Goal: Transaction & Acquisition: Download file/media

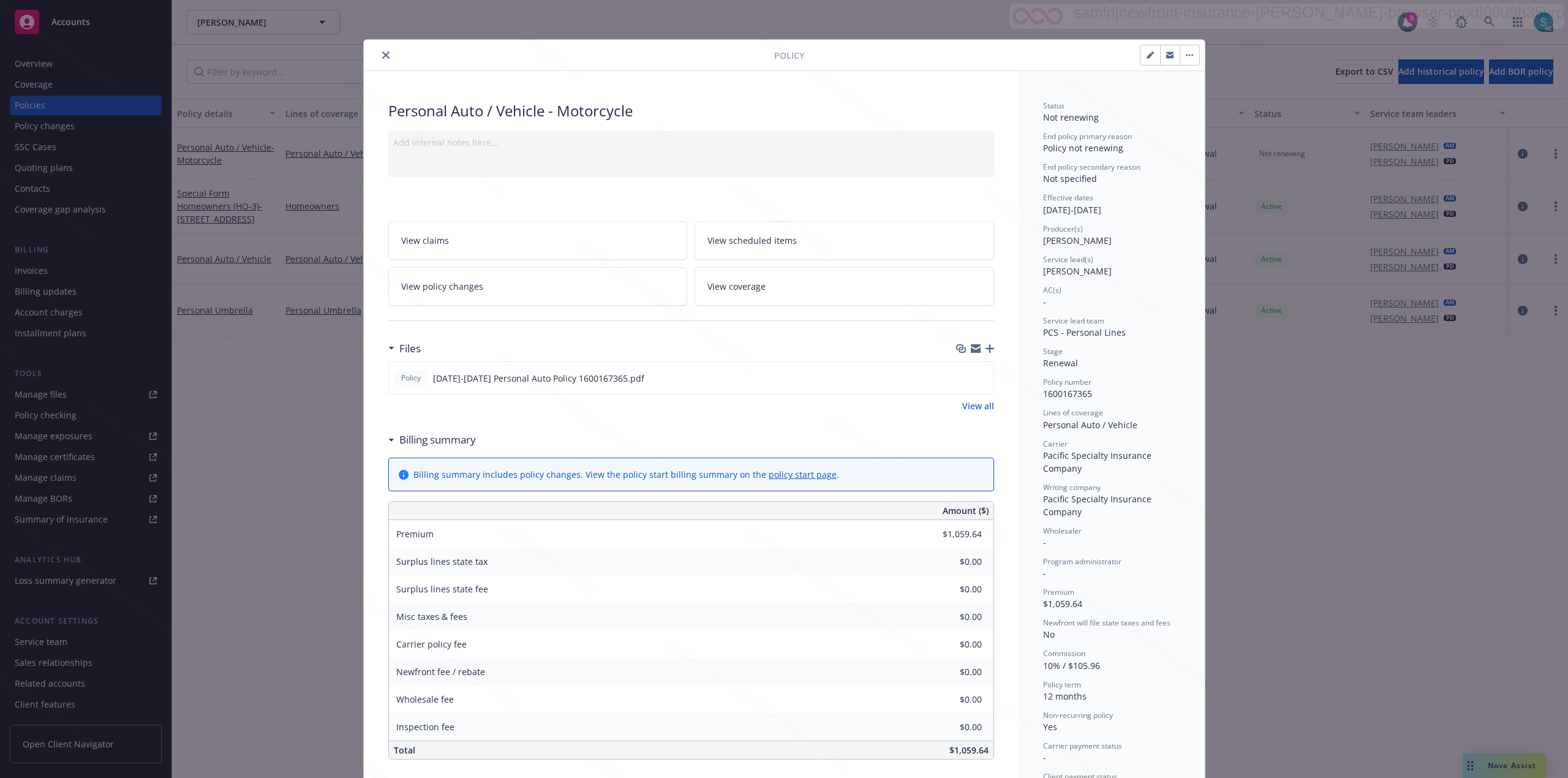
click at [378, 50] on button "close" at bounding box center [386, 55] width 14 height 14
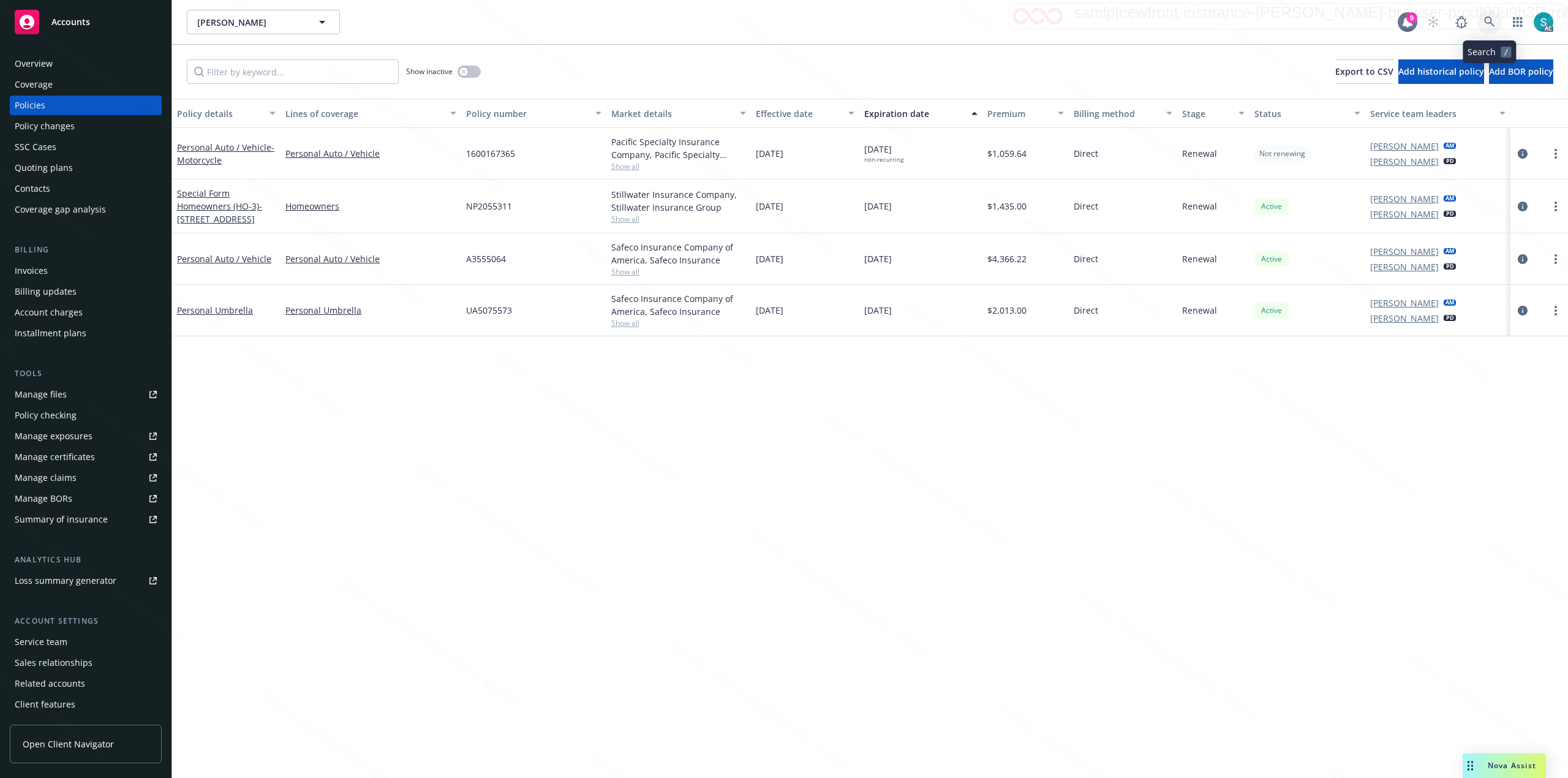
click at [1489, 17] on icon at bounding box center [1489, 22] width 11 height 11
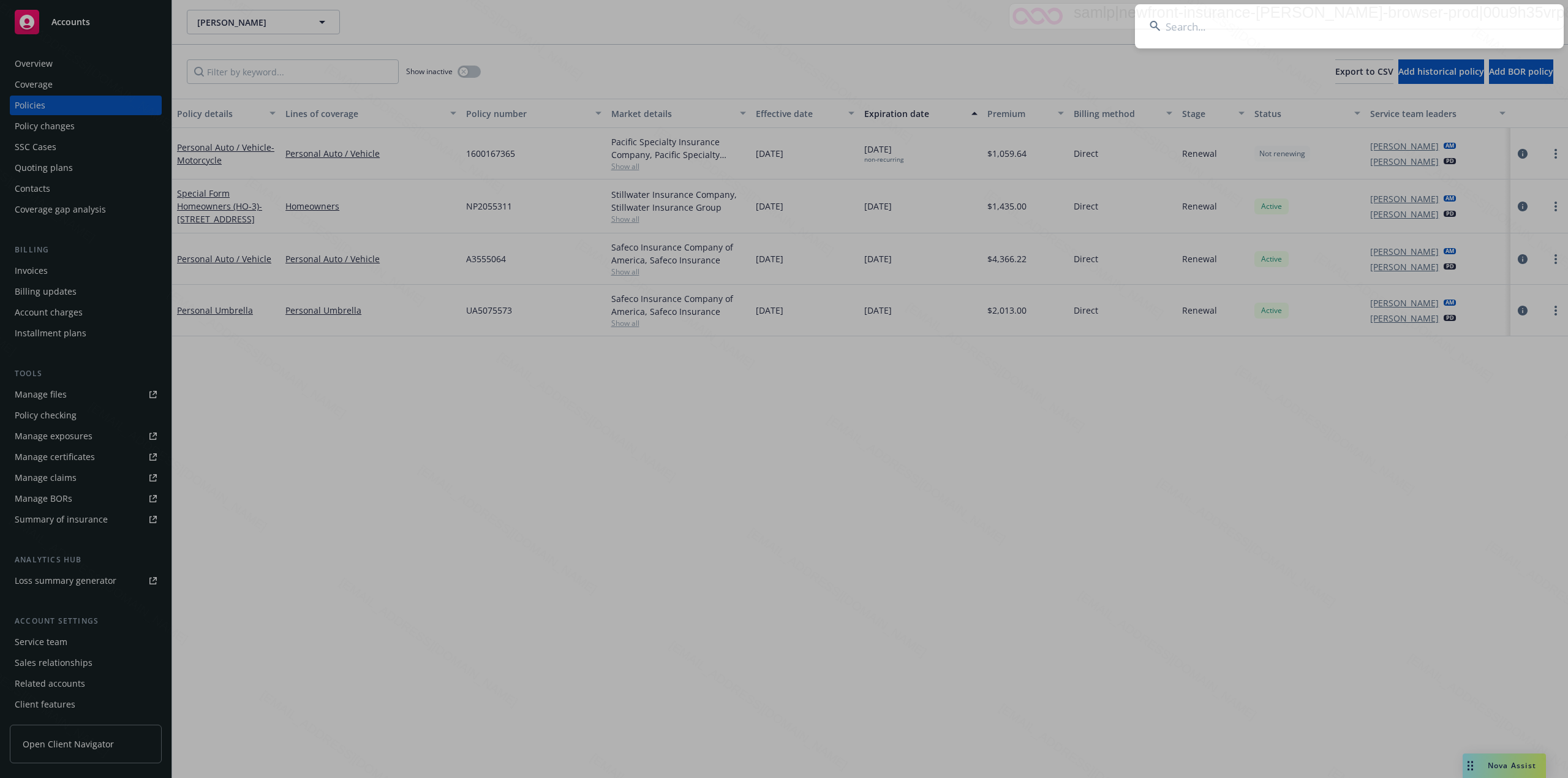
click at [1489, 16] on input at bounding box center [1349, 26] width 428 height 44
click at [1273, 33] on input at bounding box center [1349, 26] width 428 height 44
type input "[PERSON_NAME]"
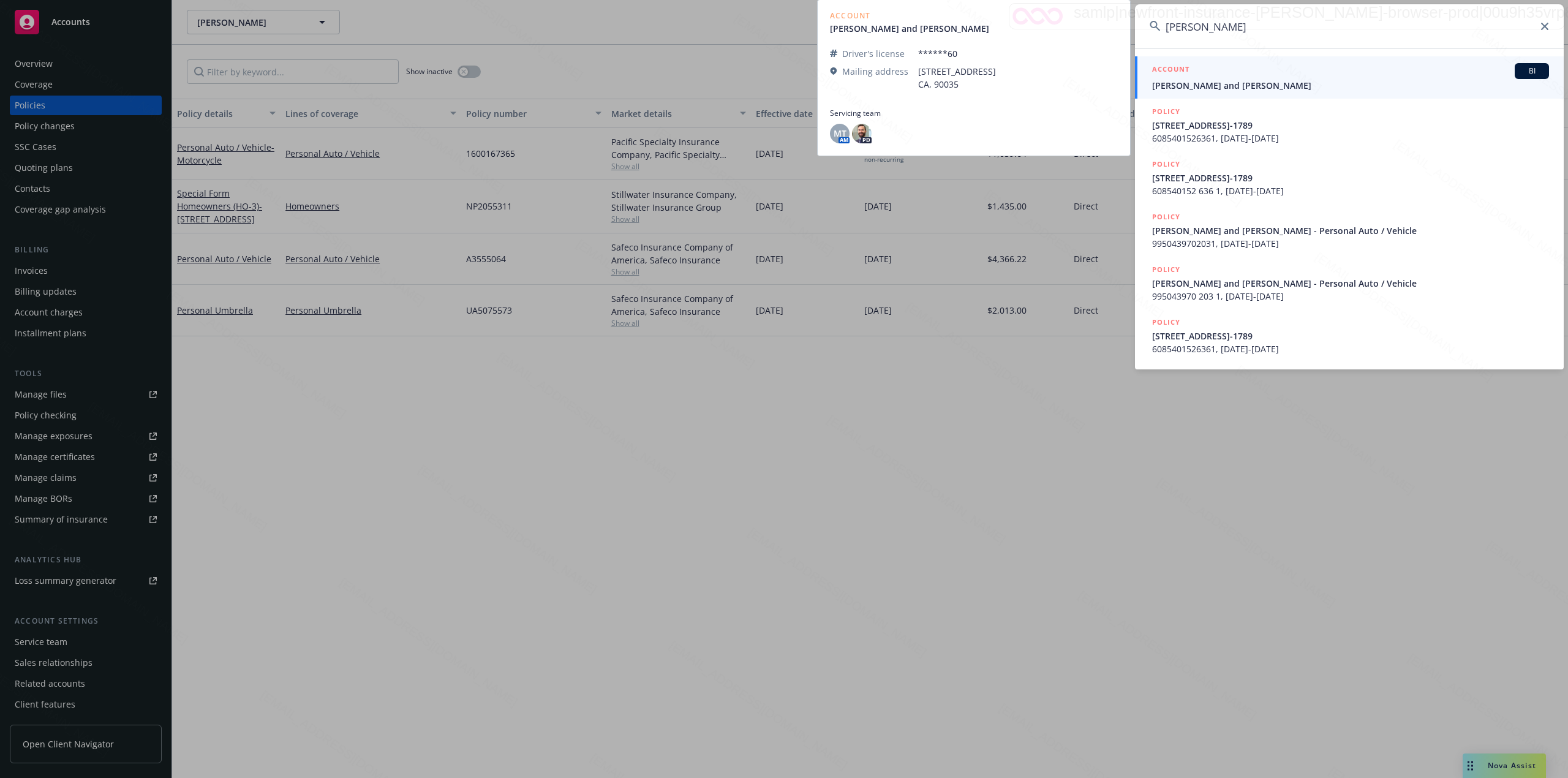
click at [1211, 87] on span "[PERSON_NAME] and [PERSON_NAME]" at bounding box center [1350, 85] width 397 height 13
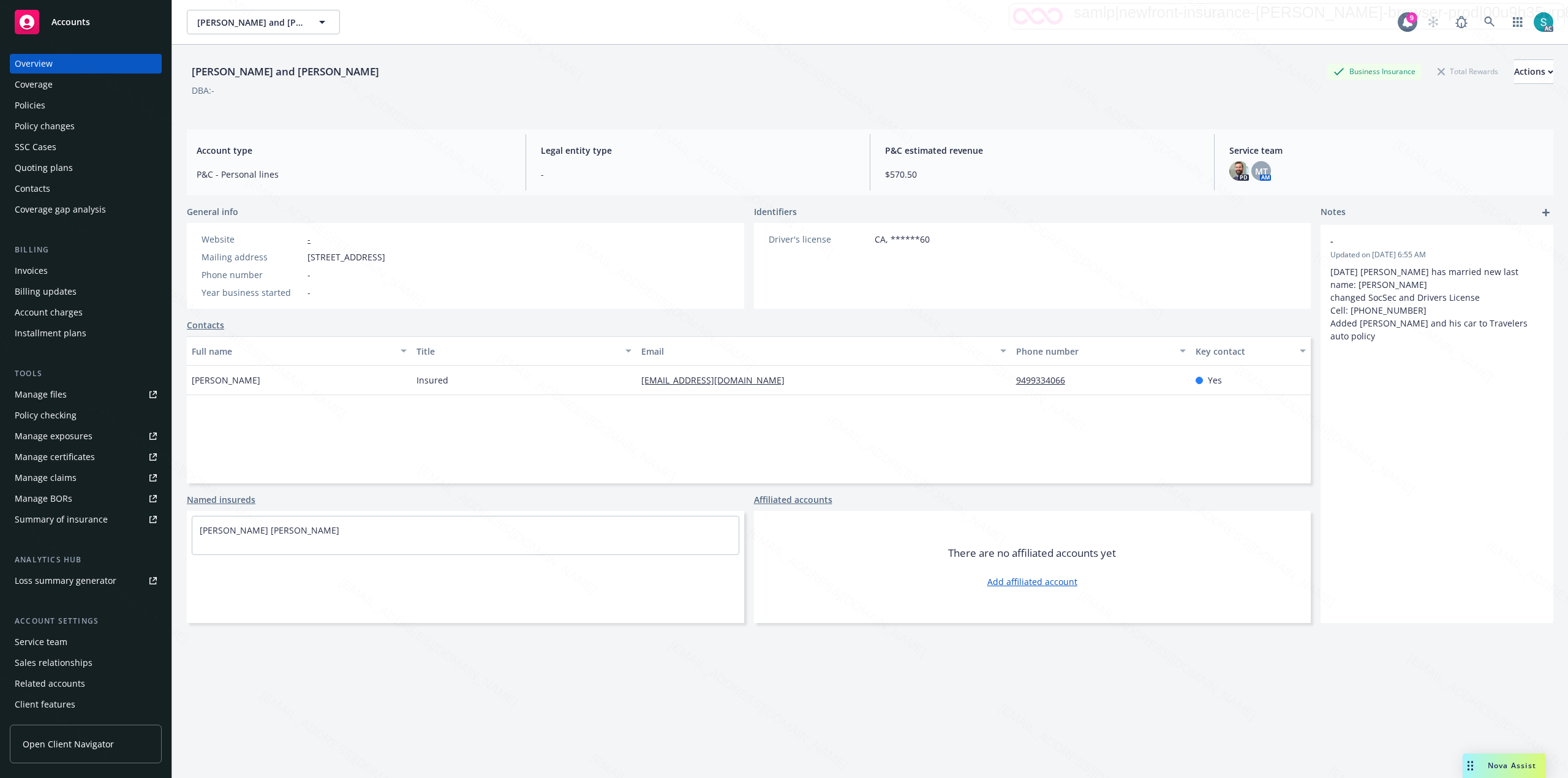
click at [385, 260] on span "[STREET_ADDRESS]" at bounding box center [346, 257] width 77 height 13
copy span "90035"
click at [1484, 20] on icon at bounding box center [1489, 22] width 11 height 11
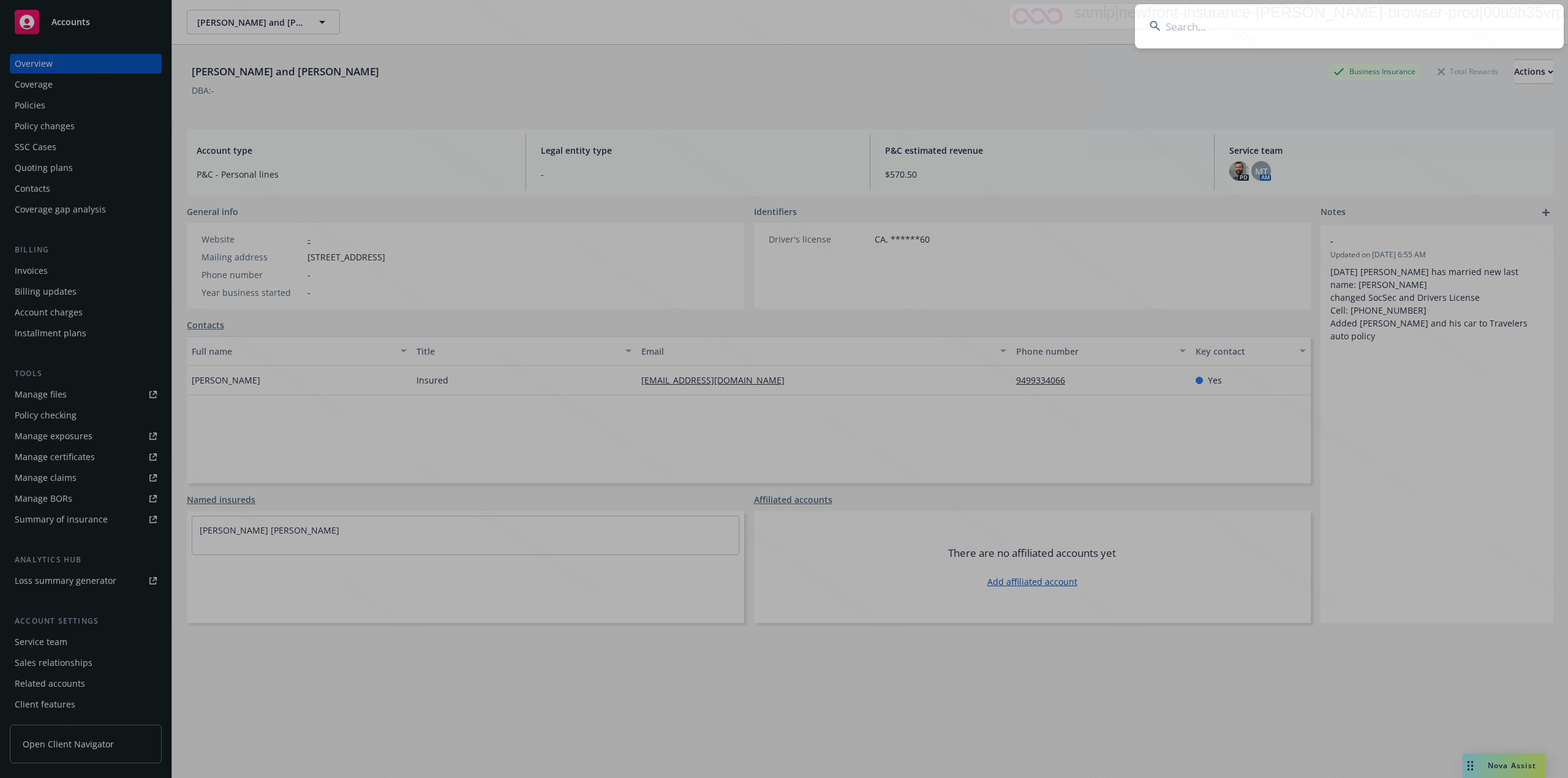
click at [1351, 32] on input at bounding box center [1349, 26] width 428 height 44
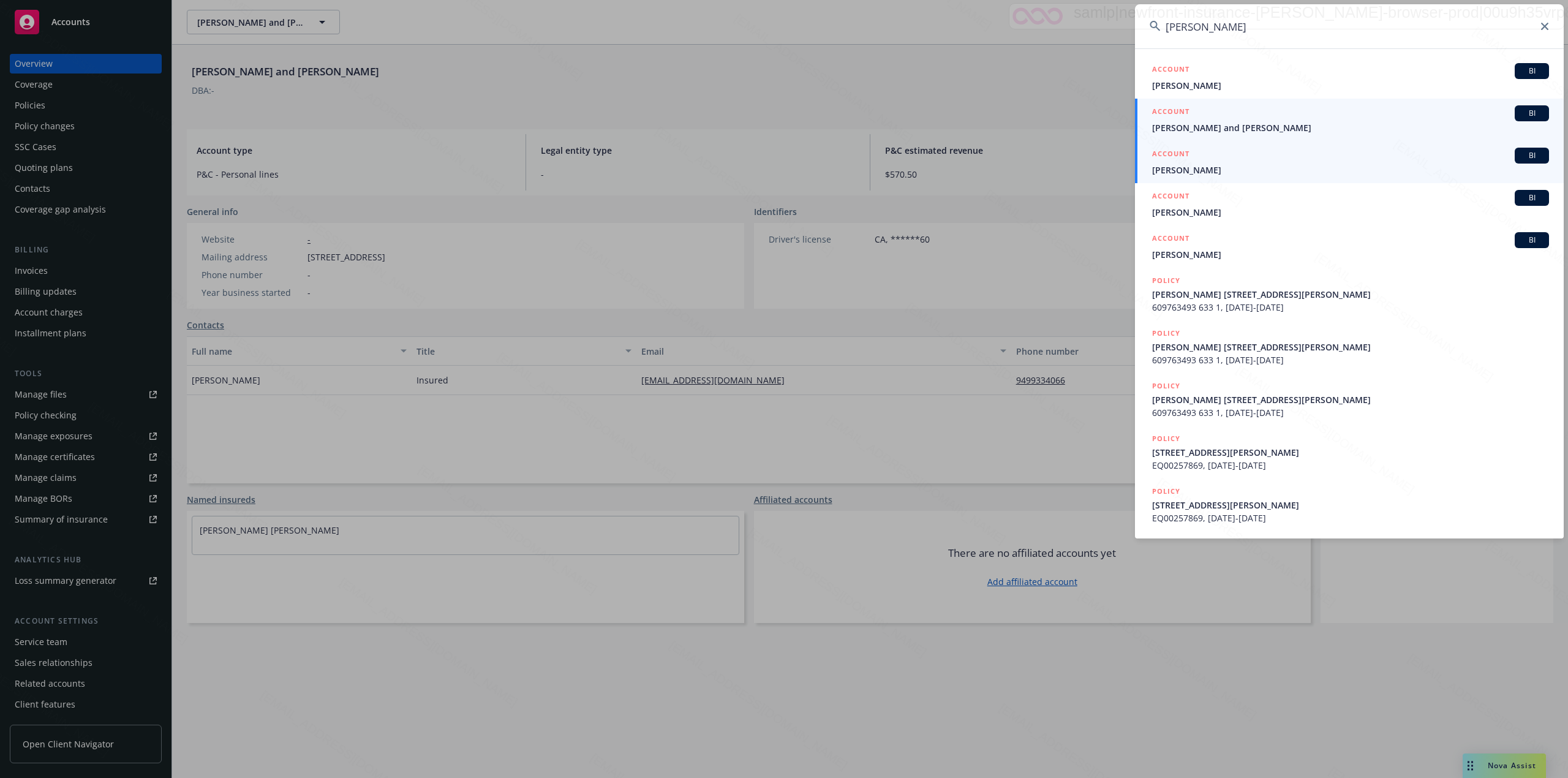
type input "[PERSON_NAME]"
click at [1229, 122] on span "[PERSON_NAME] and [PERSON_NAME]" at bounding box center [1350, 128] width 397 height 13
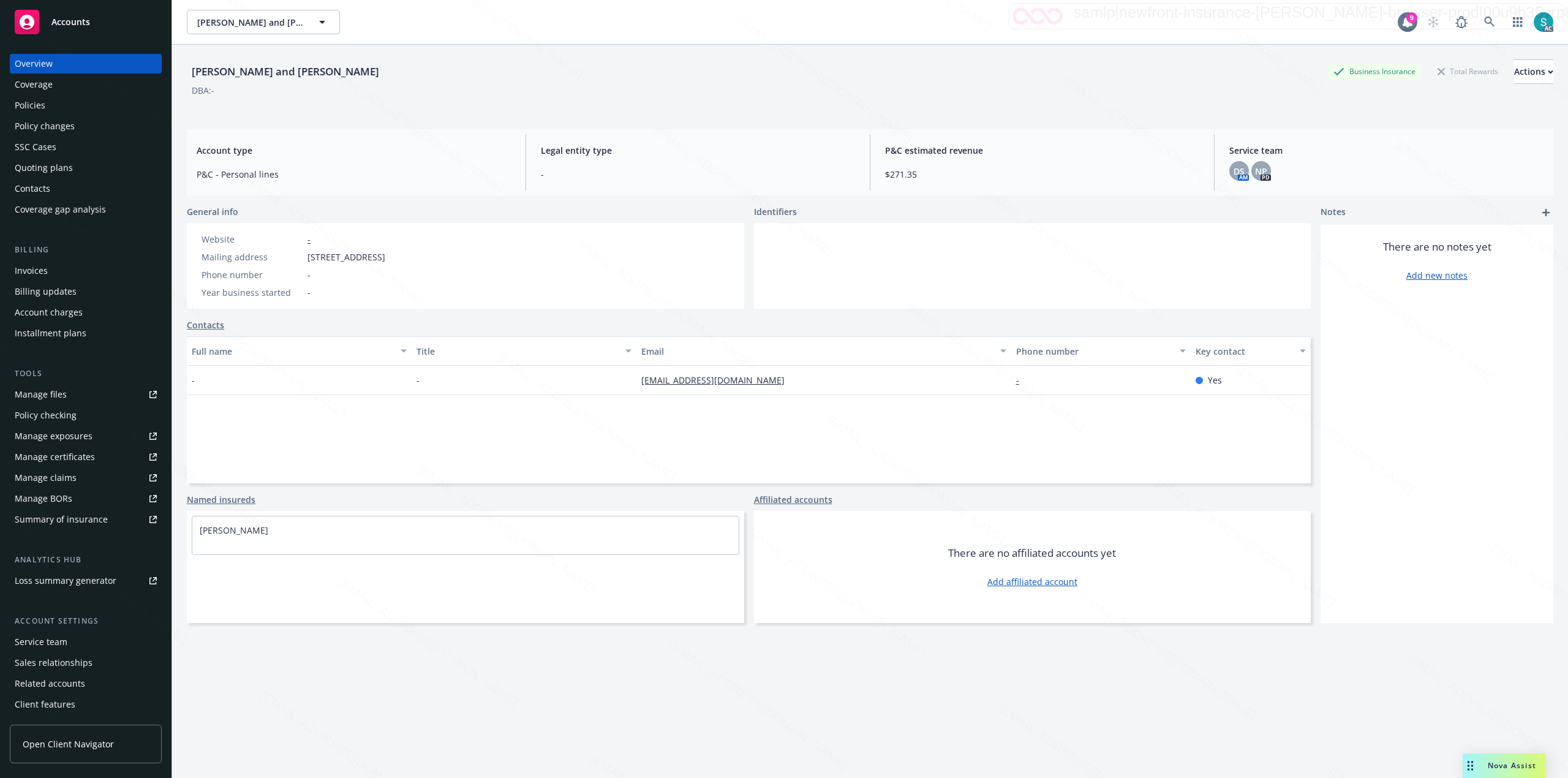
click at [46, 101] on div "Policies" at bounding box center [85, 105] width 142 height 20
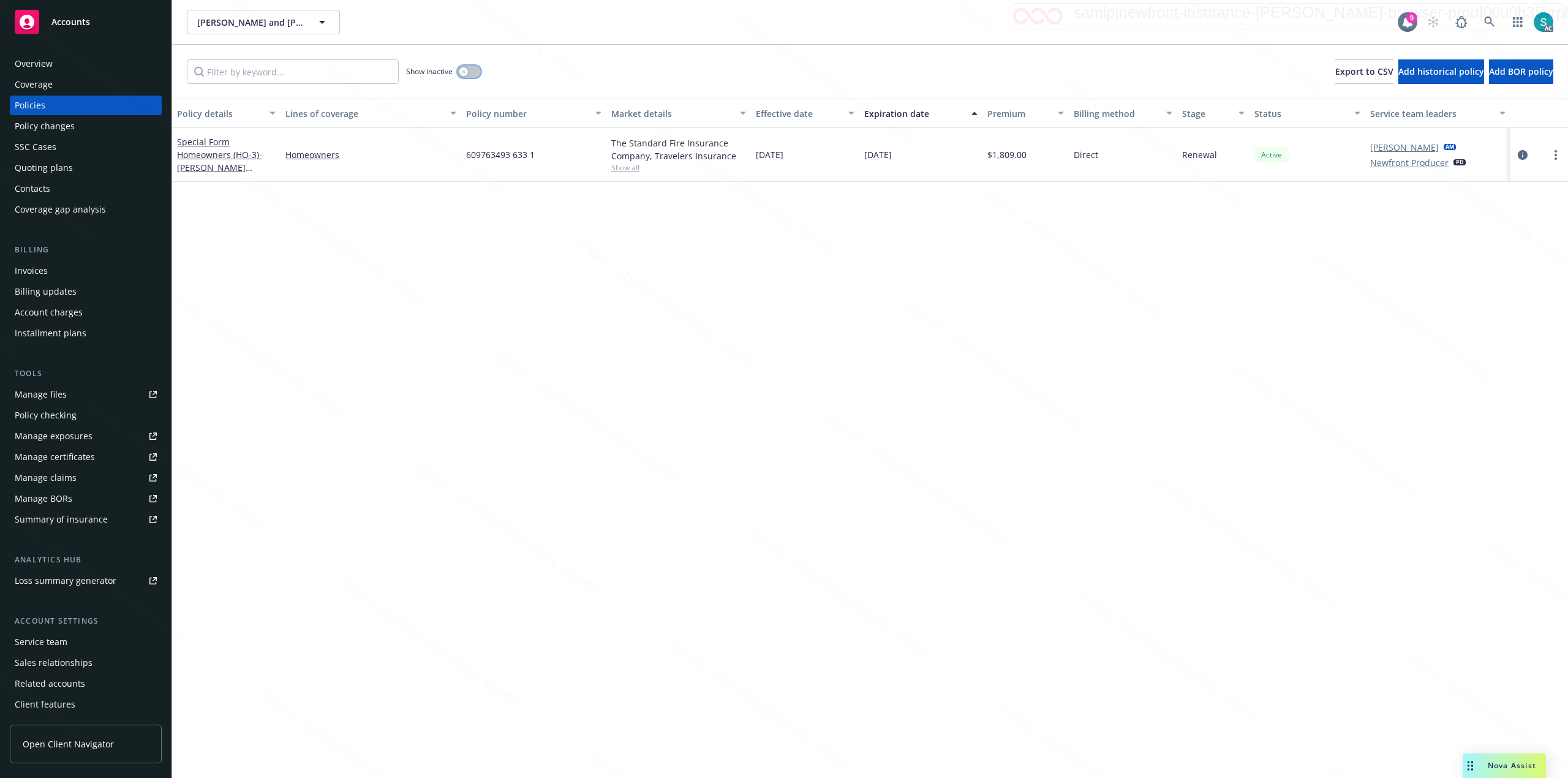
click at [476, 72] on button "button" at bounding box center [469, 72] width 23 height 12
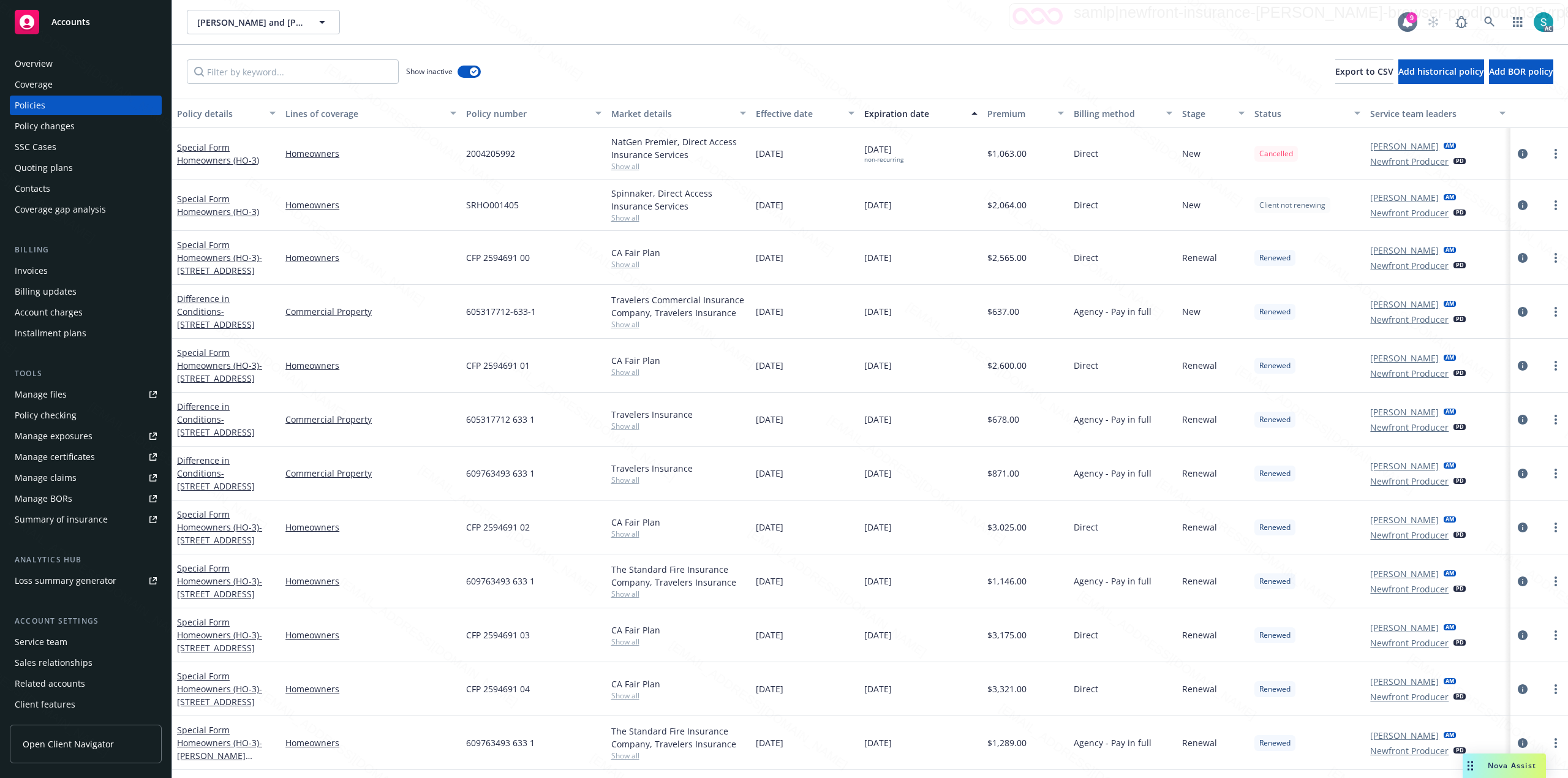
click at [890, 120] on button "Expiration date" at bounding box center [920, 113] width 123 height 30
click at [895, 111] on div "Expiration date" at bounding box center [914, 114] width 100 height 13
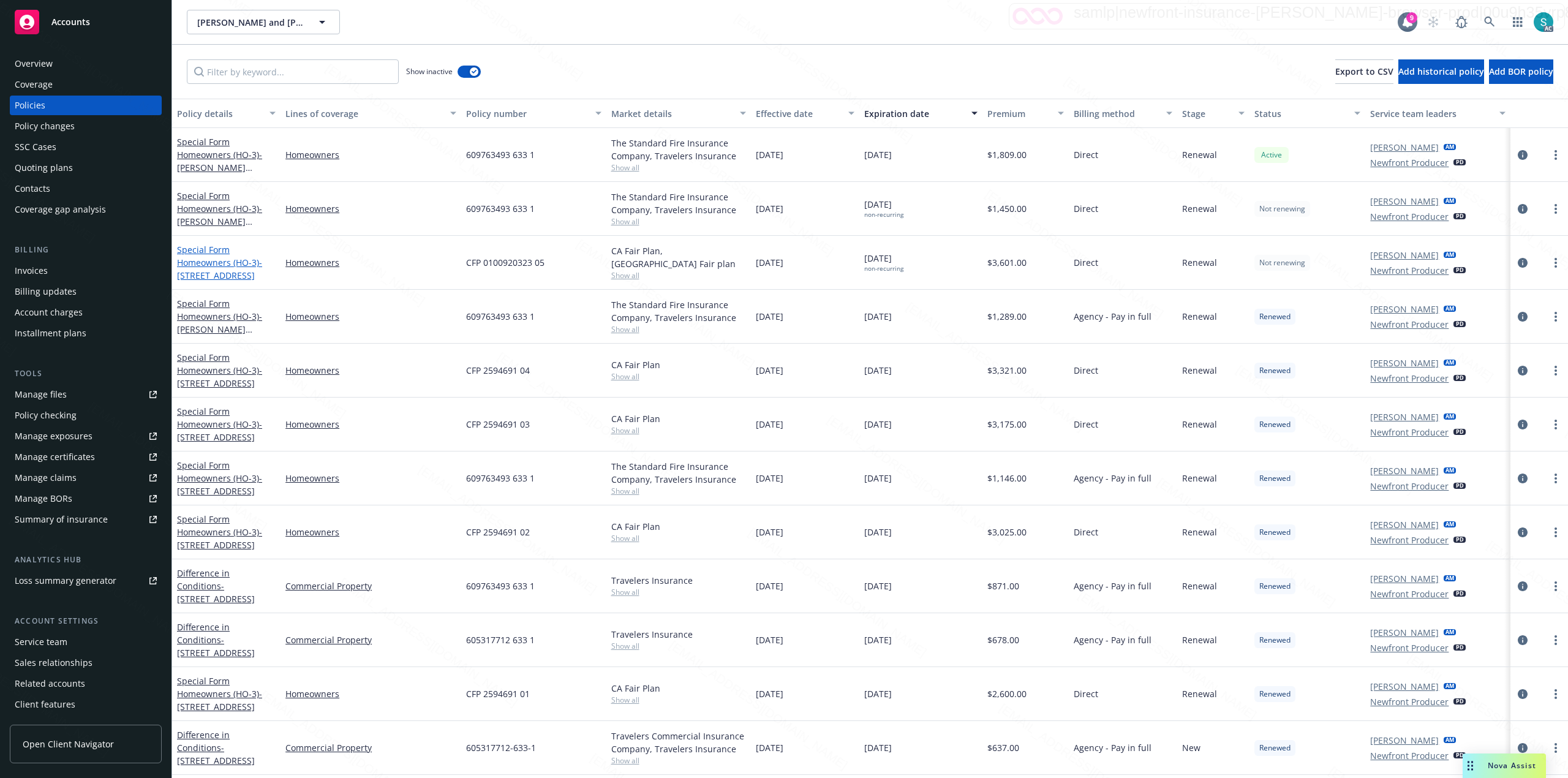
click at [219, 266] on link "Special Form Homeowners (HO-3) - [STREET_ADDRESS]" at bounding box center [220, 263] width 85 height 38
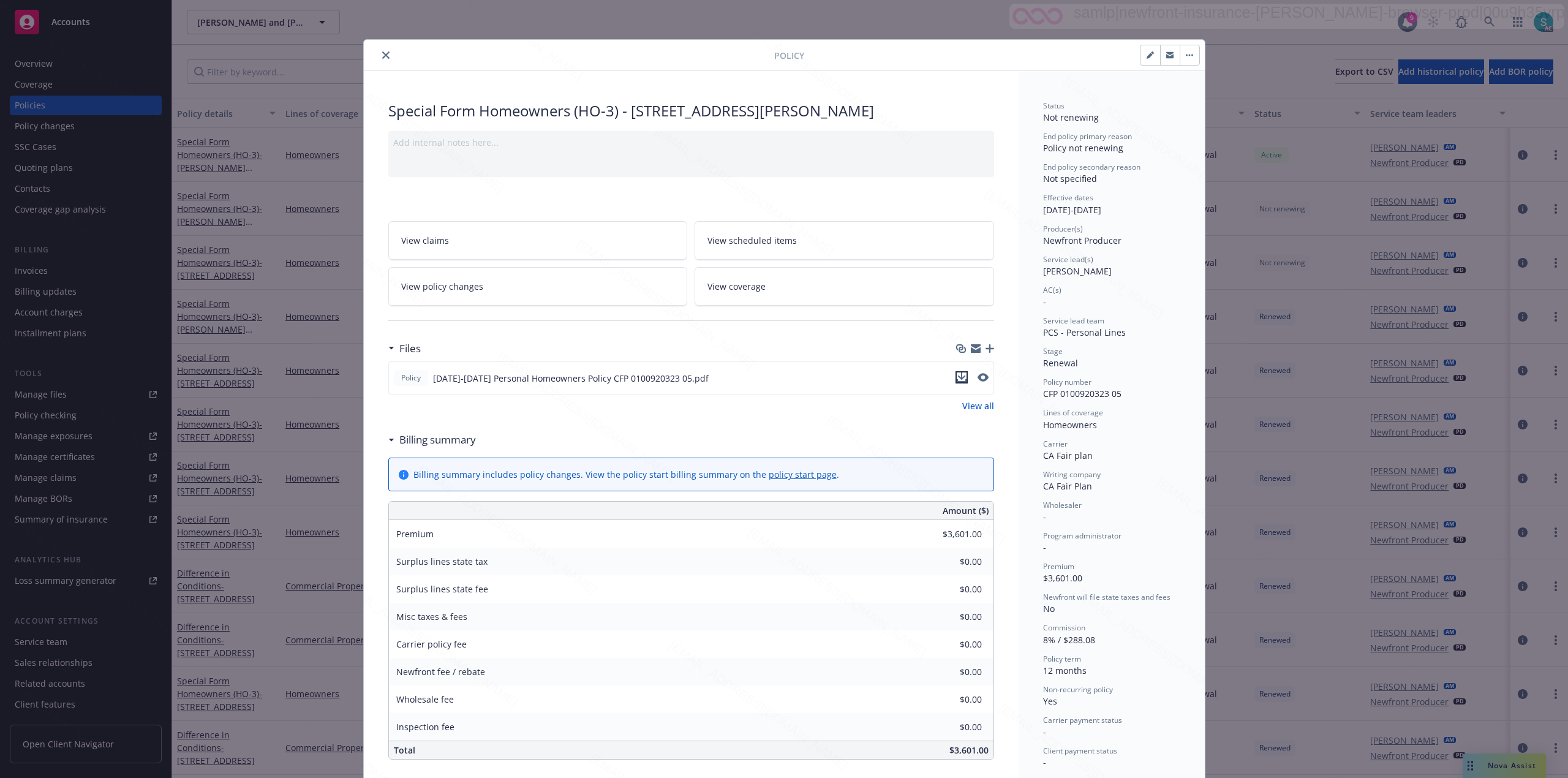
click at [960, 376] on button "download file" at bounding box center [961, 377] width 12 height 12
click at [1075, 394] on span "CFP 0100920323 05" at bounding box center [1082, 394] width 78 height 12
copy span "CFP 0100920323 05"
